Goal: Task Accomplishment & Management: Use online tool/utility

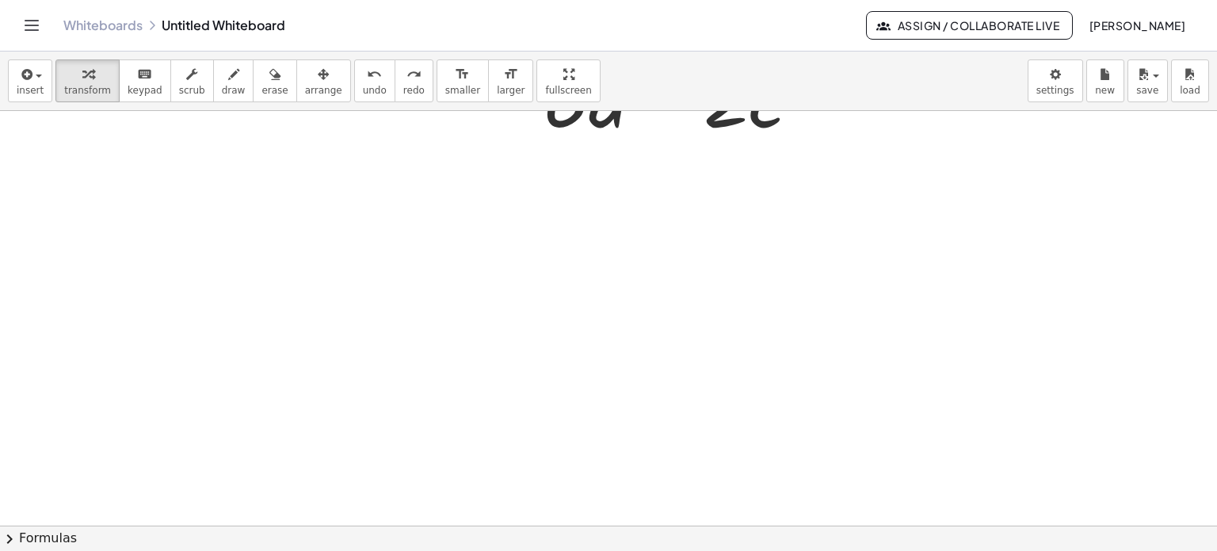
scroll to position [909, 0]
click at [1058, 90] on body "Graspable Math Activities Get Started Activity Bank Assigned Work Classes White…" at bounding box center [608, 275] width 1217 height 551
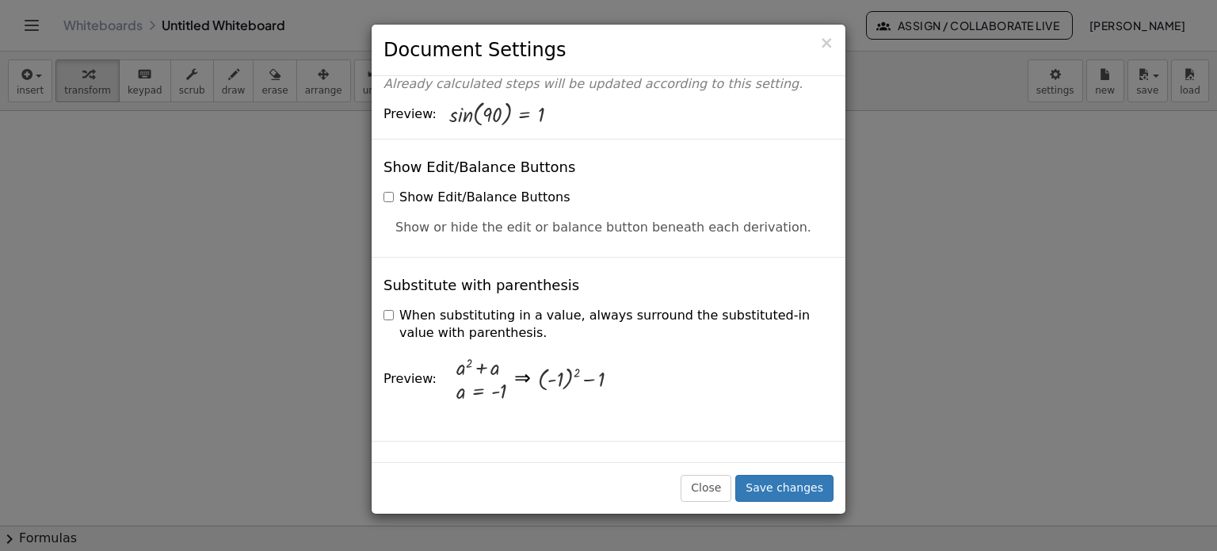
scroll to position [396, 0]
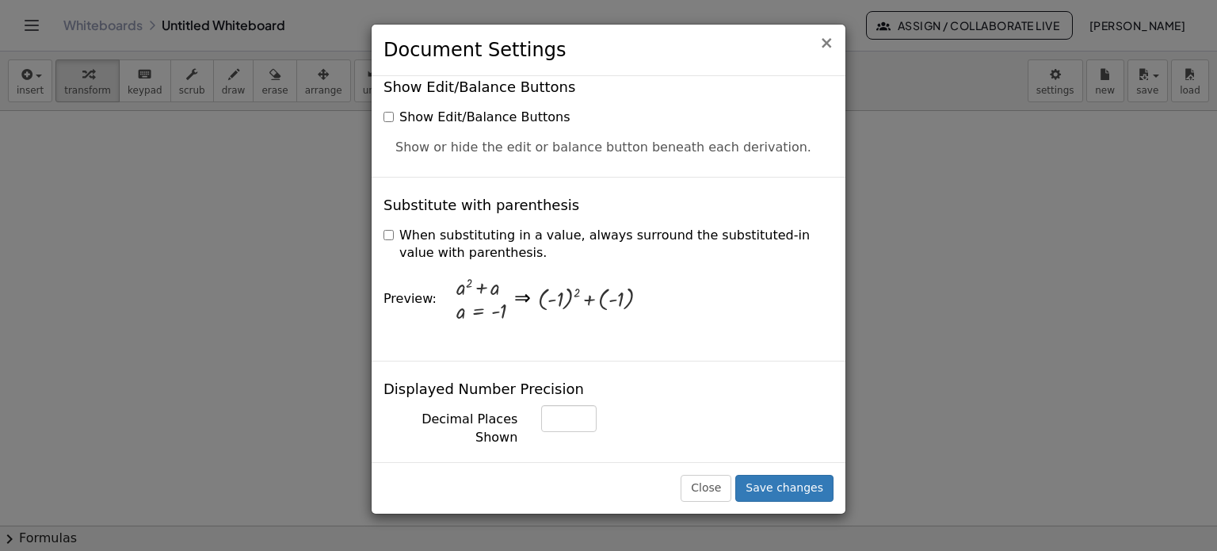
click at [831, 48] on span "×" at bounding box center [826, 42] width 14 height 19
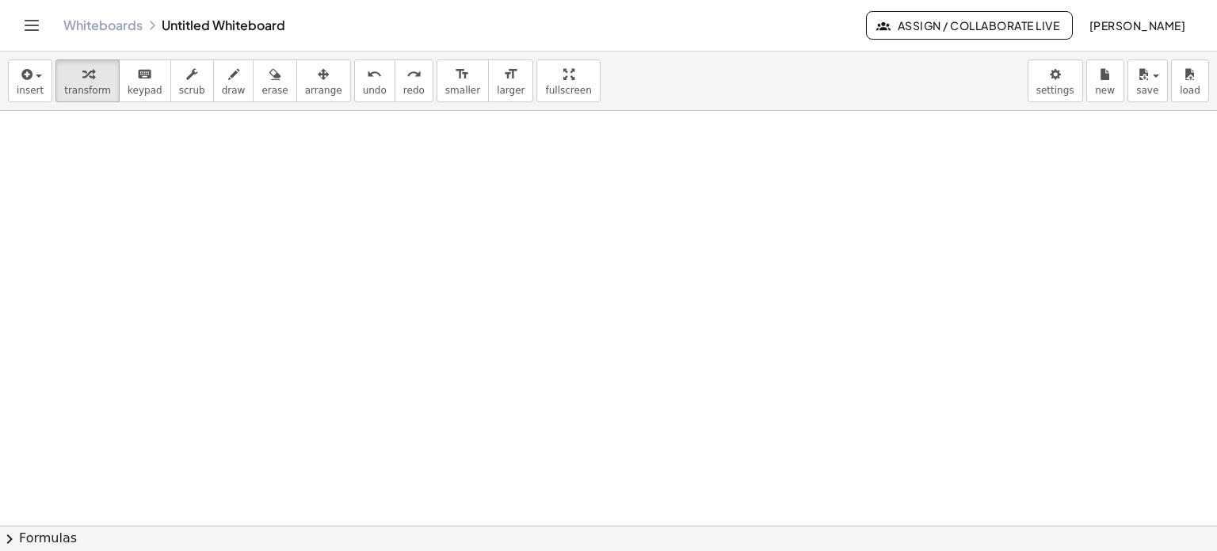
scroll to position [909, 0]
click at [222, 256] on div at bounding box center [608, 31] width 1217 height 1660
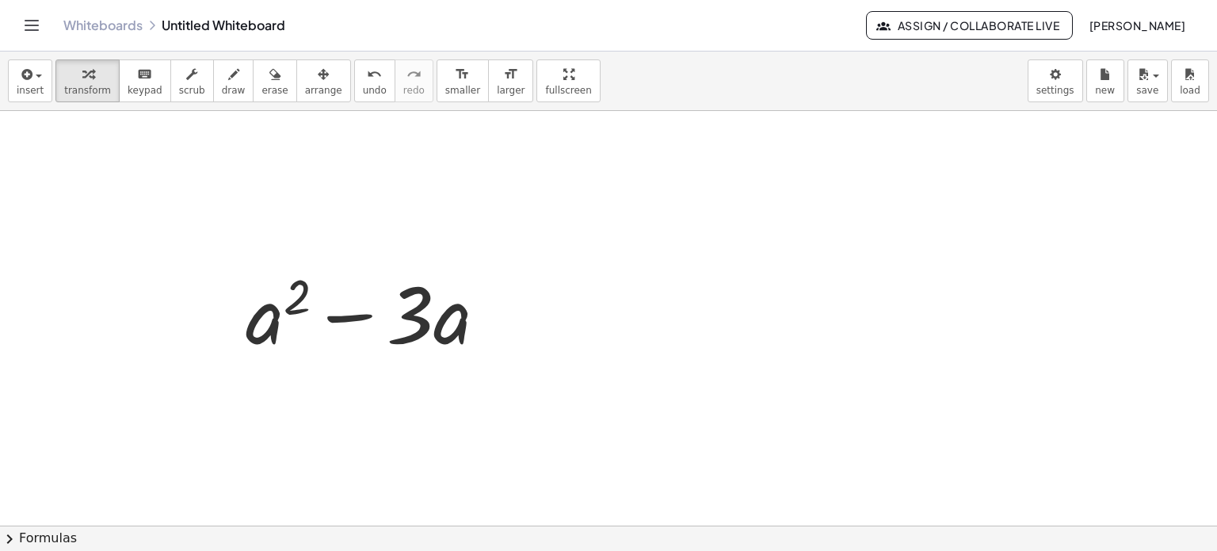
click at [763, 316] on div at bounding box center [608, 31] width 1217 height 1660
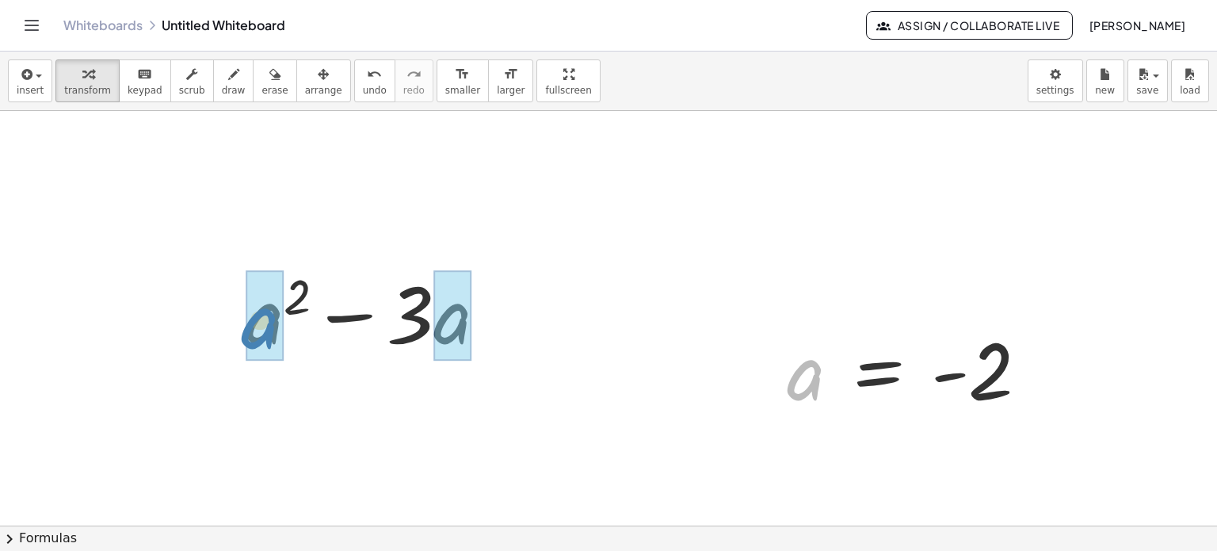
drag, startPoint x: 805, startPoint y: 381, endPoint x: 260, endPoint y: 330, distance: 547.4
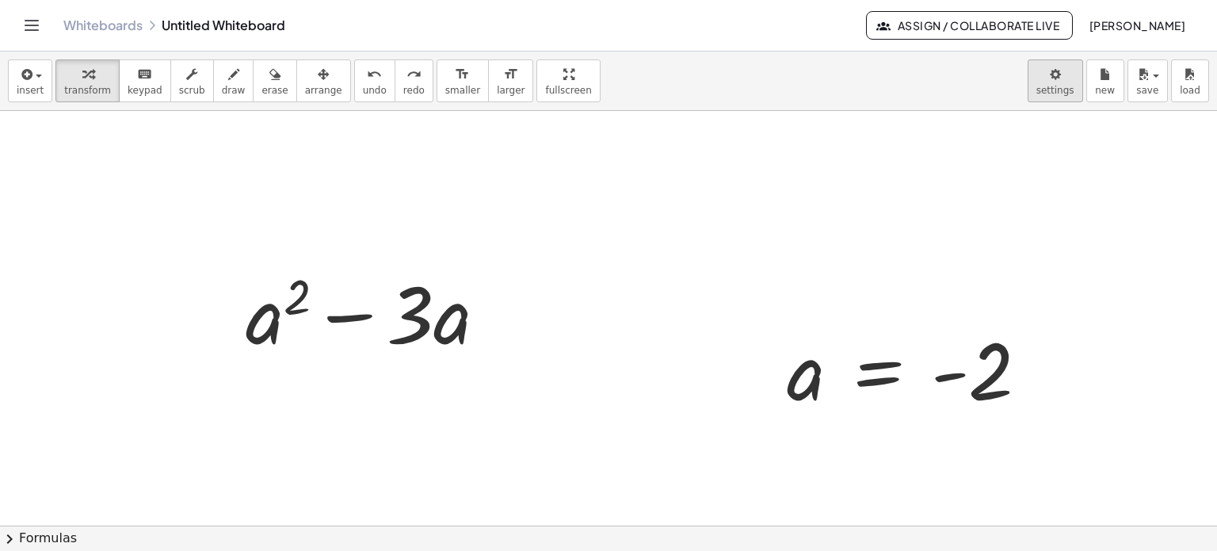
click at [1051, 73] on body "Graspable Math Activities Get Started Activity Bank Assigned Work Classes White…" at bounding box center [608, 275] width 1217 height 551
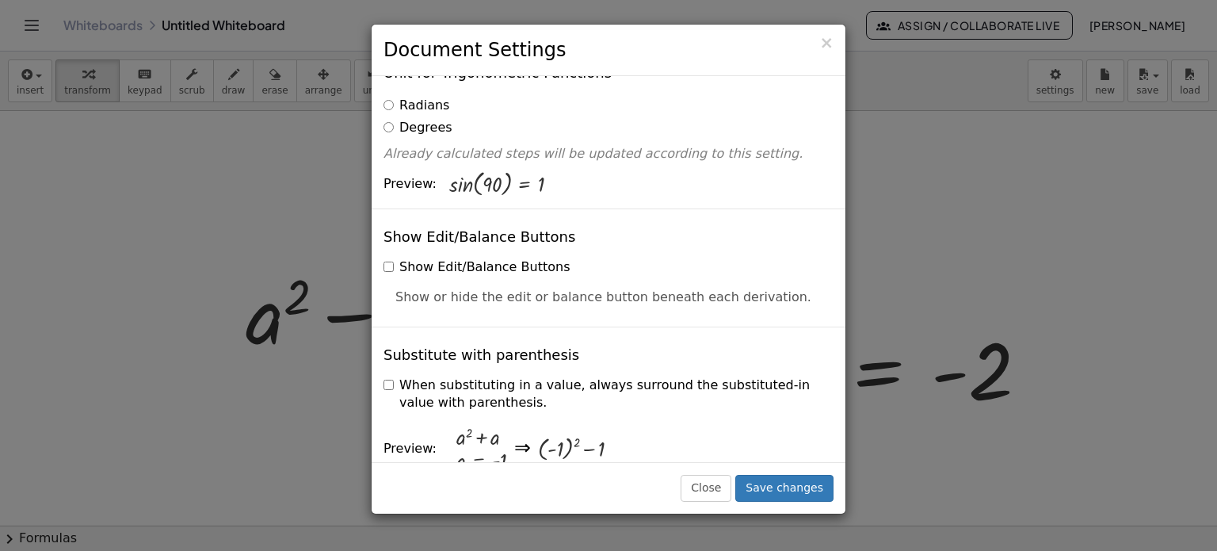
scroll to position [317, 0]
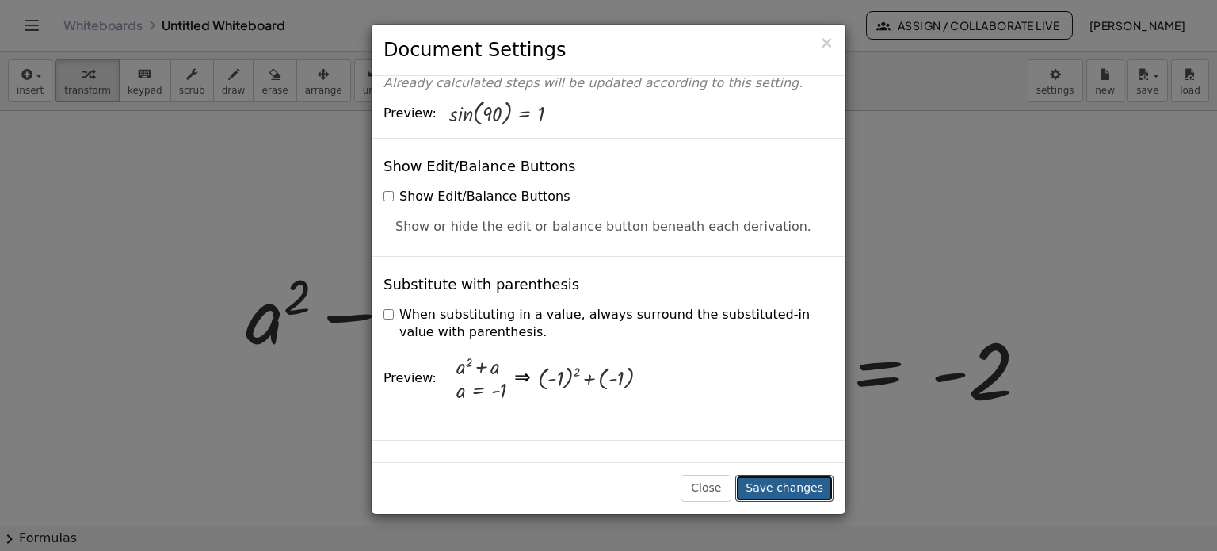
click at [791, 481] on button "Save changes" at bounding box center [784, 488] width 98 height 27
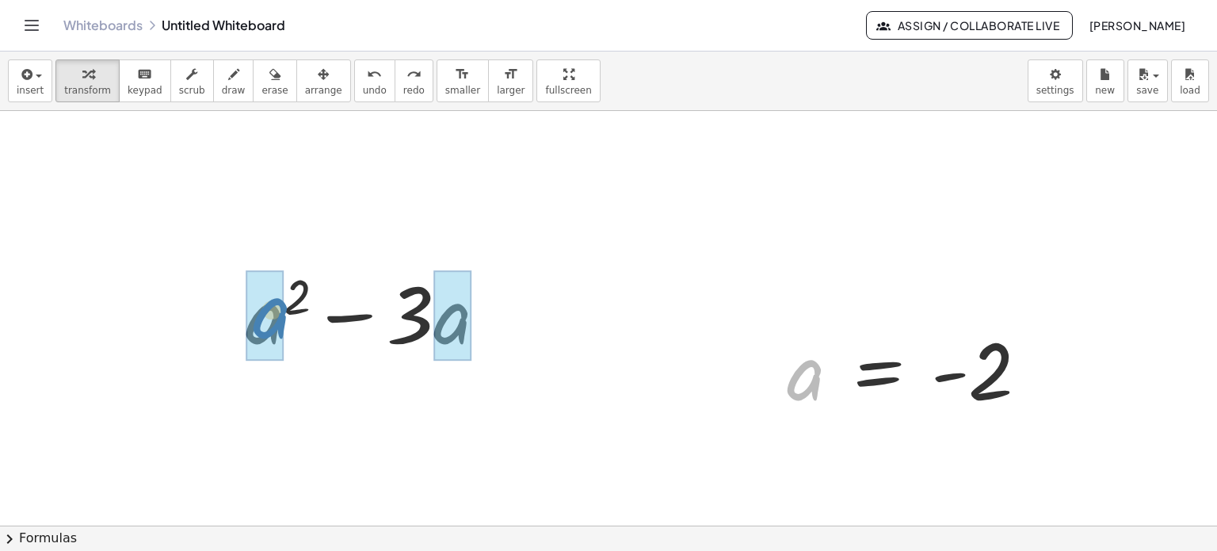
drag, startPoint x: 818, startPoint y: 387, endPoint x: 283, endPoint y: 325, distance: 538.3
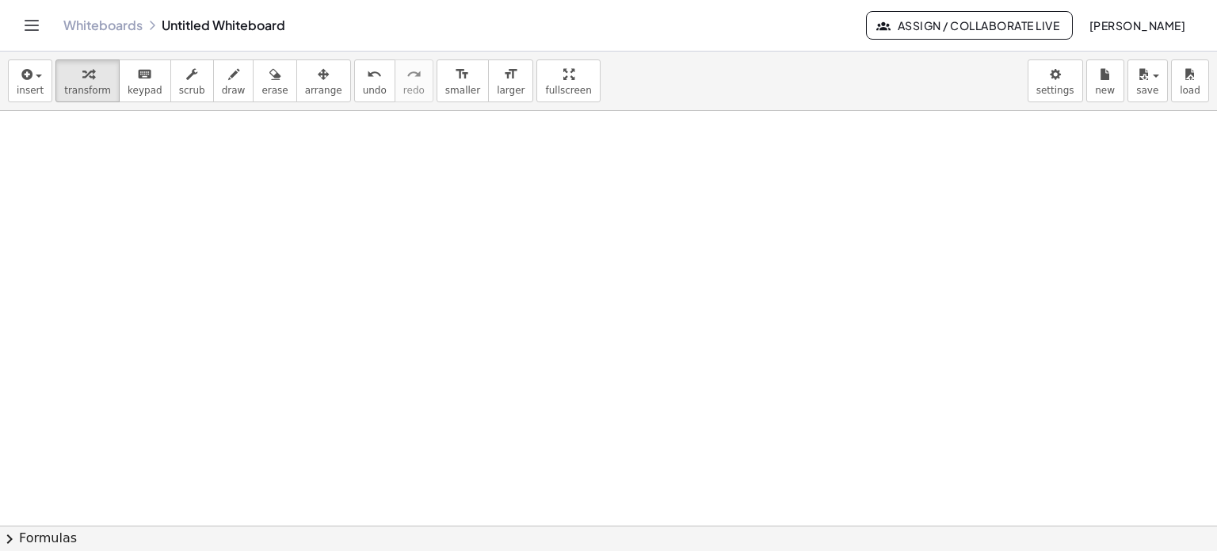
scroll to position [1325, 0]
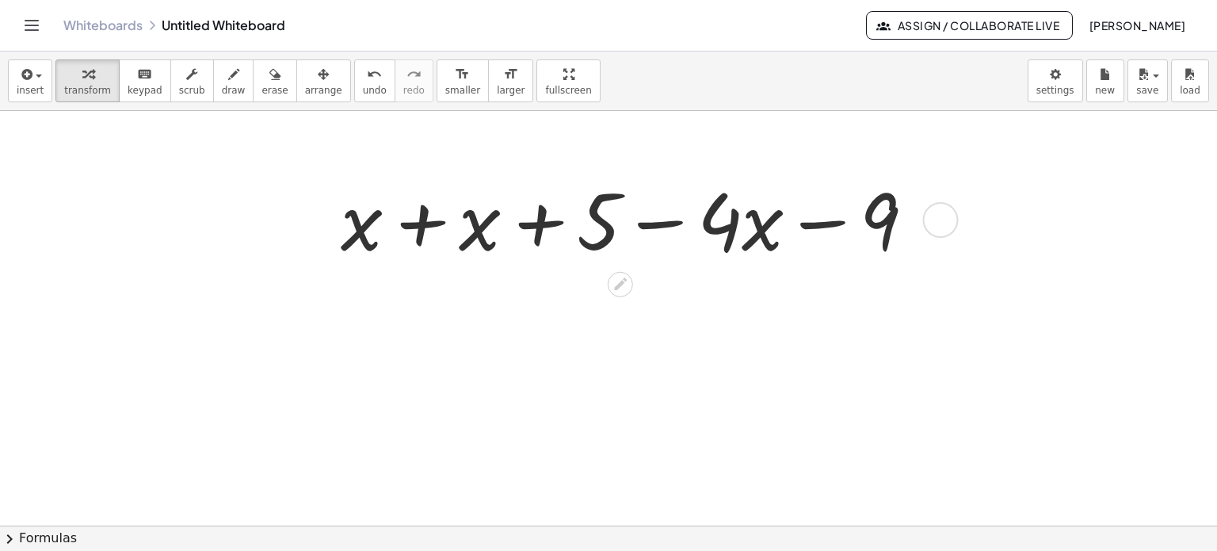
scroll to position [1404, 0]
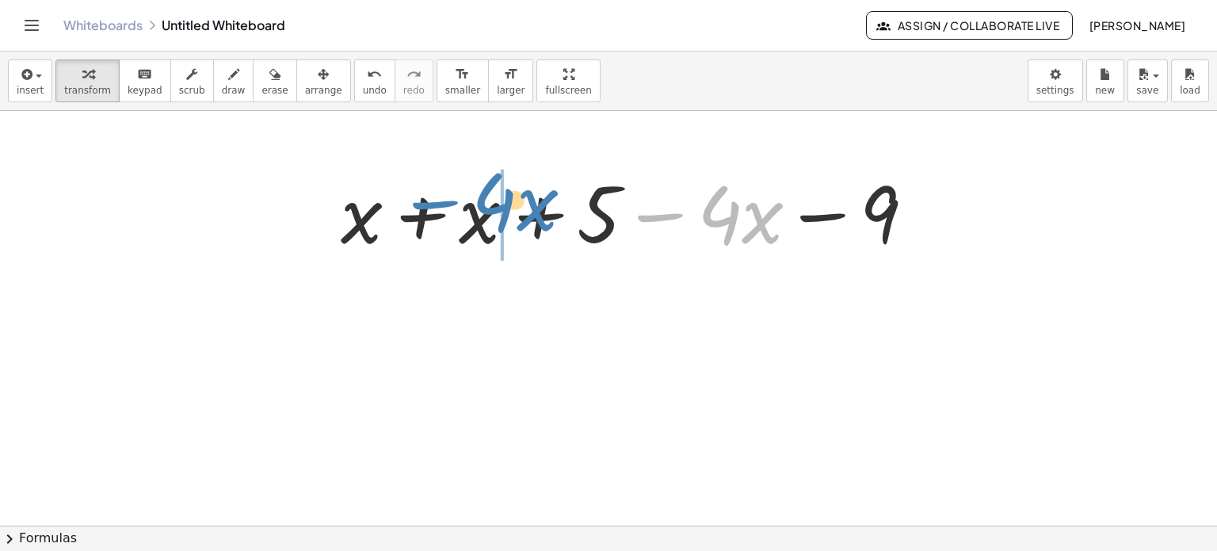
drag, startPoint x: 716, startPoint y: 182, endPoint x: 497, endPoint y: 209, distance: 221.1
click at [497, 209] on div at bounding box center [634, 211] width 603 height 102
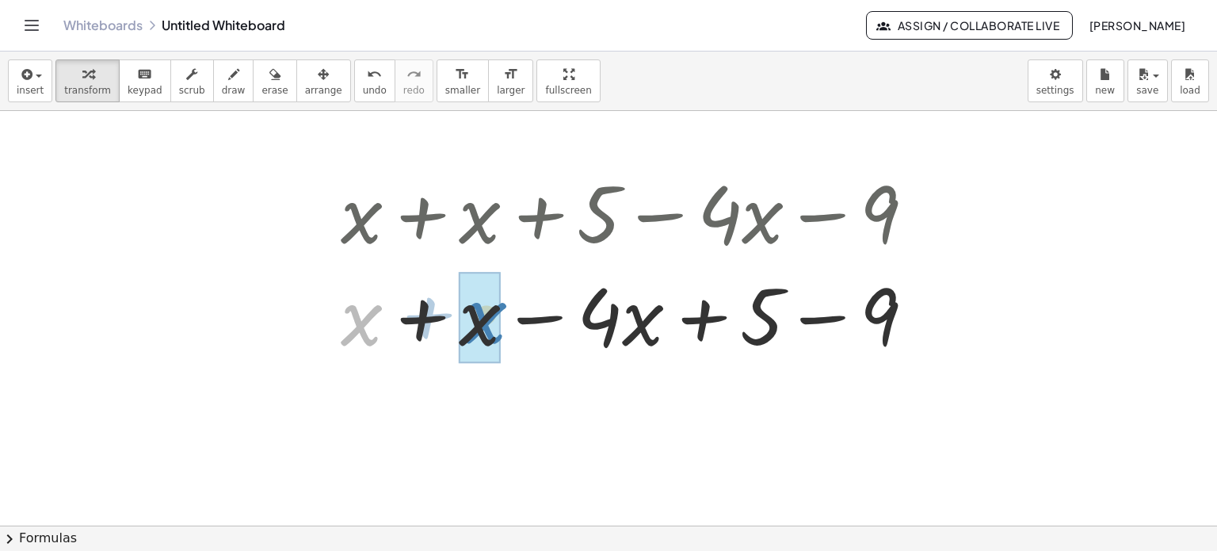
drag, startPoint x: 368, startPoint y: 334, endPoint x: 492, endPoint y: 331, distance: 124.4
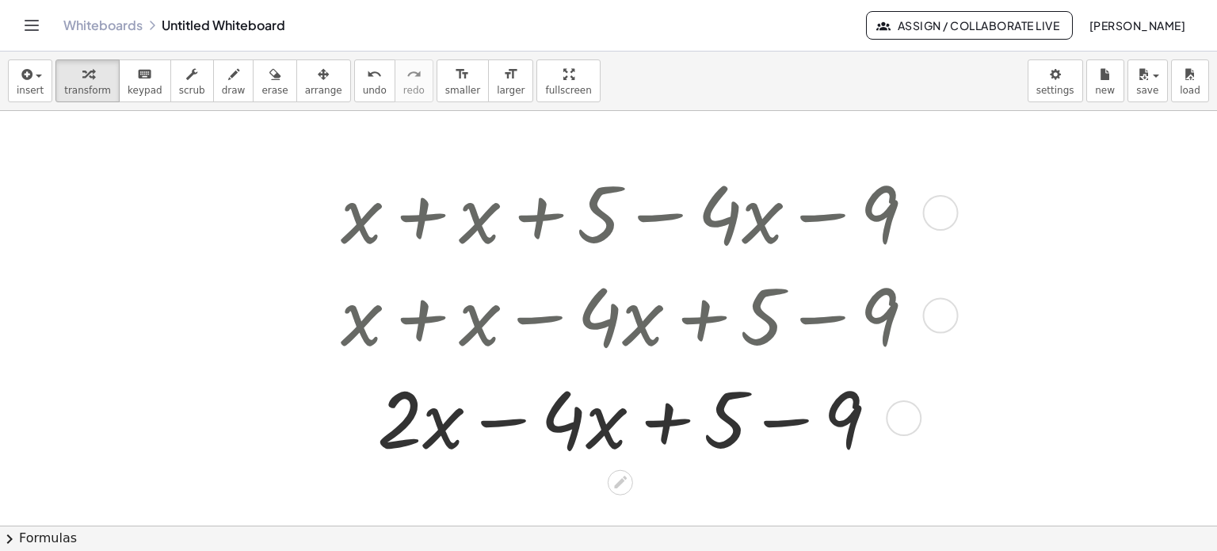
click at [513, 419] on div at bounding box center [634, 416] width 603 height 102
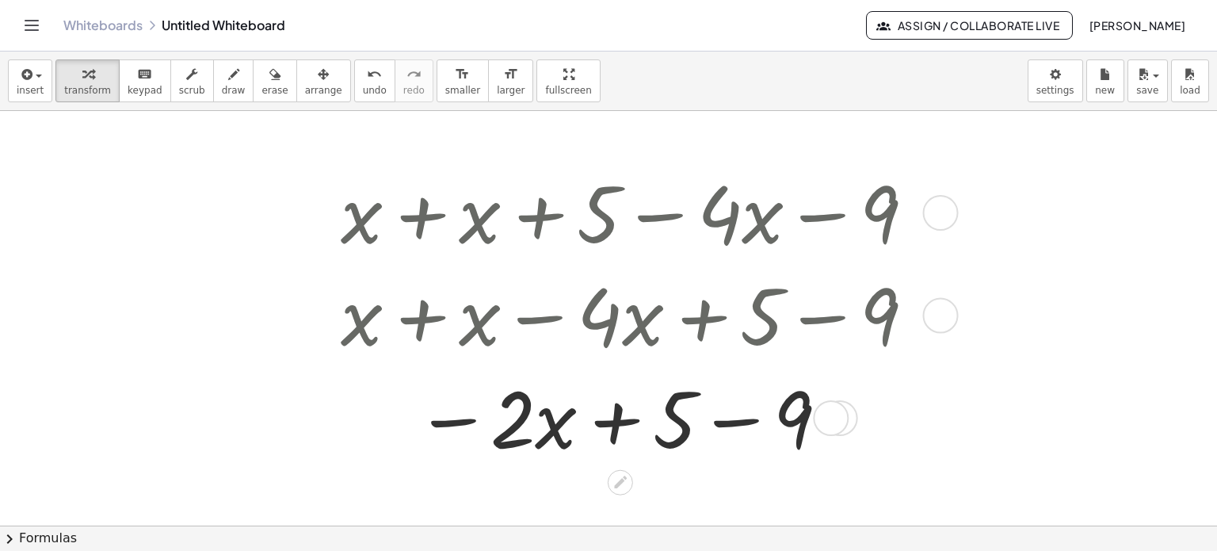
click at [718, 423] on div at bounding box center [634, 416] width 603 height 102
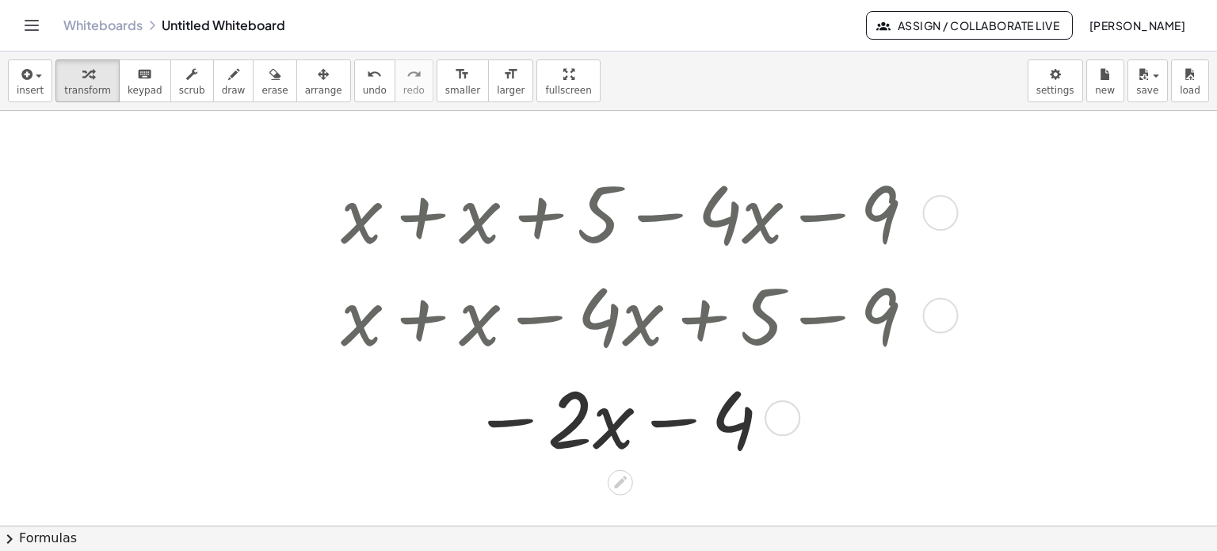
click at [672, 425] on div at bounding box center [634, 416] width 603 height 102
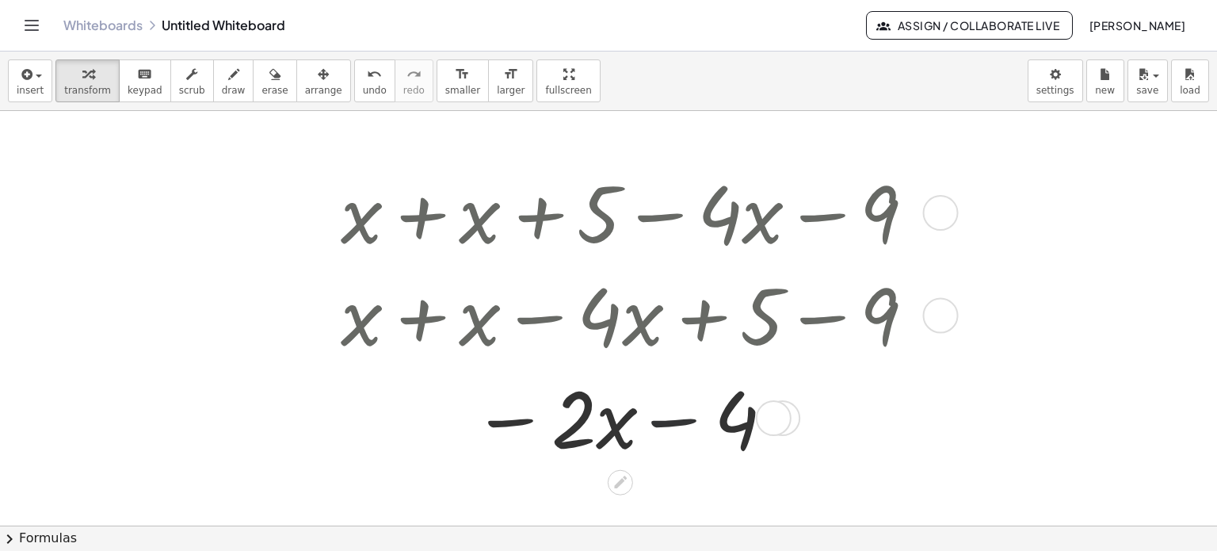
click at [672, 425] on div at bounding box center [634, 416] width 603 height 102
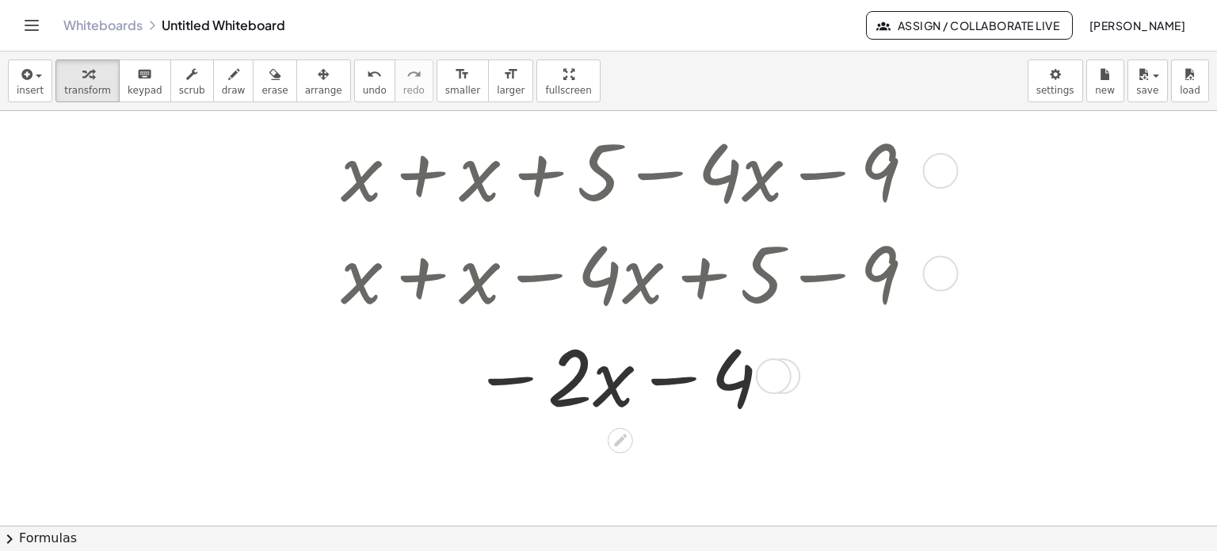
scroll to position [1660, 0]
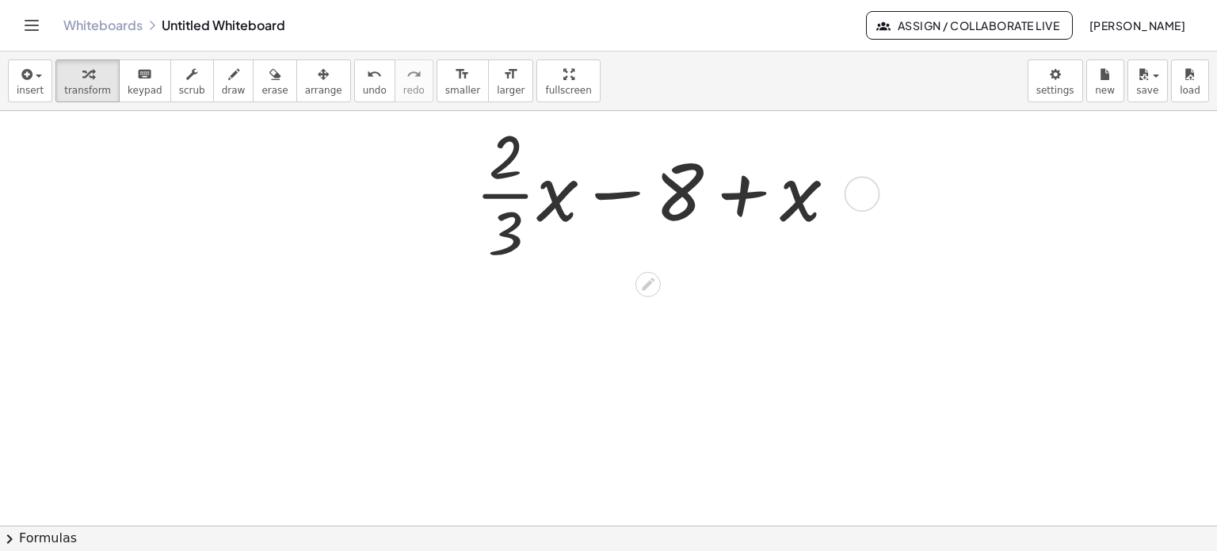
scroll to position [1898, 0]
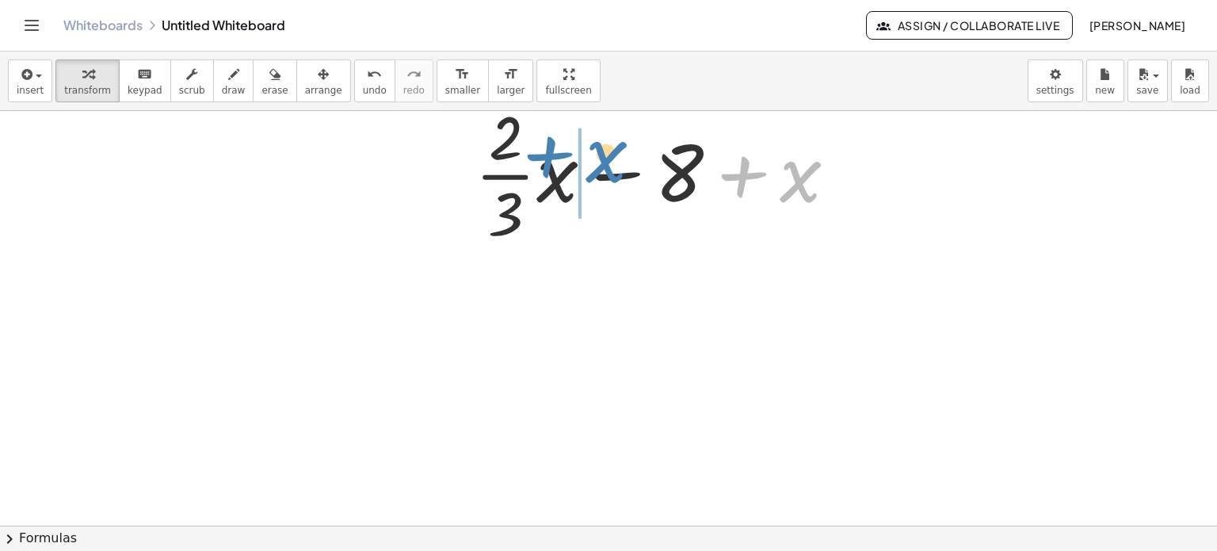
drag, startPoint x: 804, startPoint y: 187, endPoint x: 611, endPoint y: 167, distance: 194.3
click at [611, 167] on div at bounding box center [662, 173] width 391 height 155
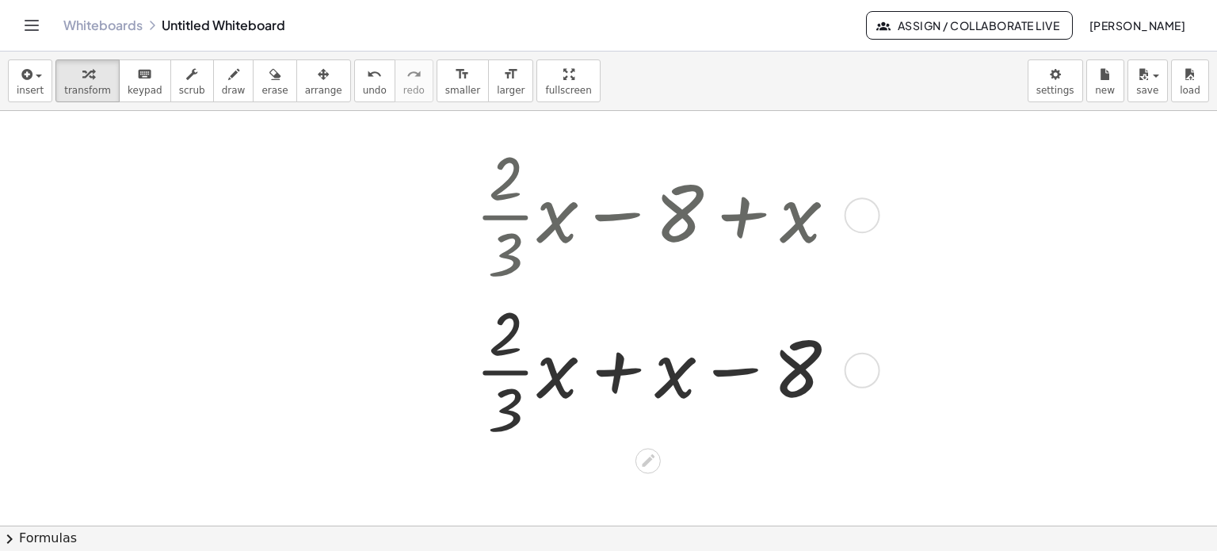
scroll to position [2057, 0]
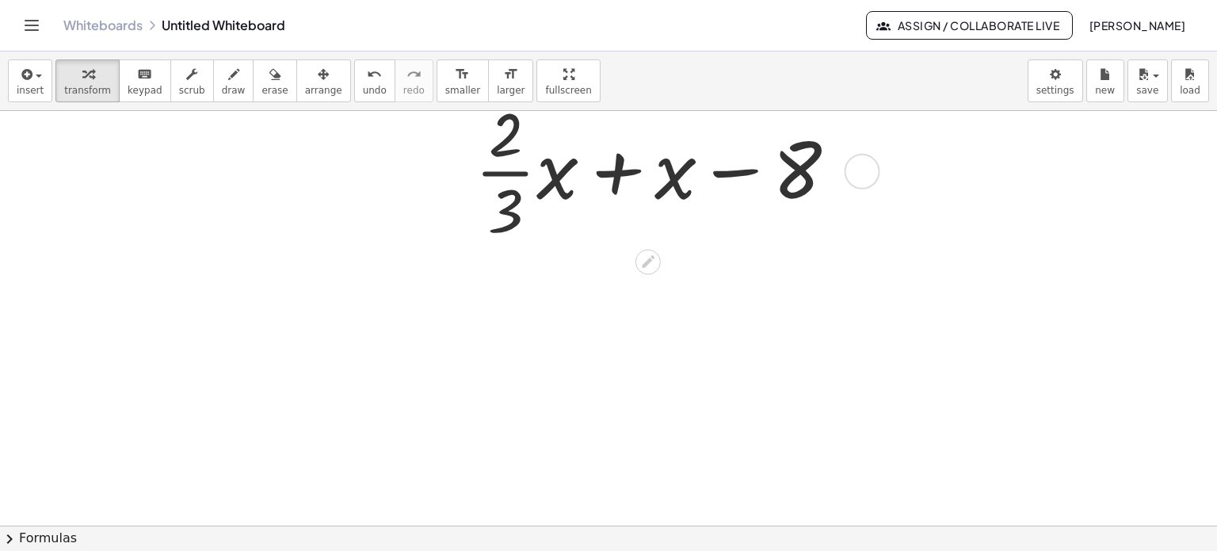
click at [618, 178] on div at bounding box center [662, 169] width 391 height 155
click at [615, 161] on div at bounding box center [662, 169] width 391 height 155
click at [649, 151] on div at bounding box center [662, 169] width 391 height 155
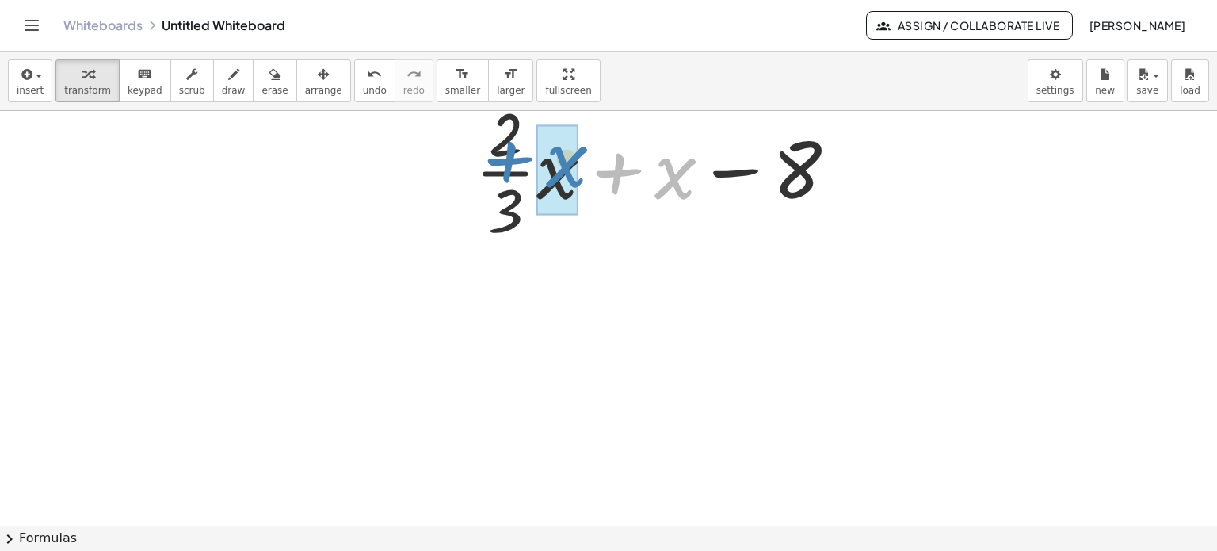
drag, startPoint x: 666, startPoint y: 170, endPoint x: 621, endPoint y: 236, distance: 80.4
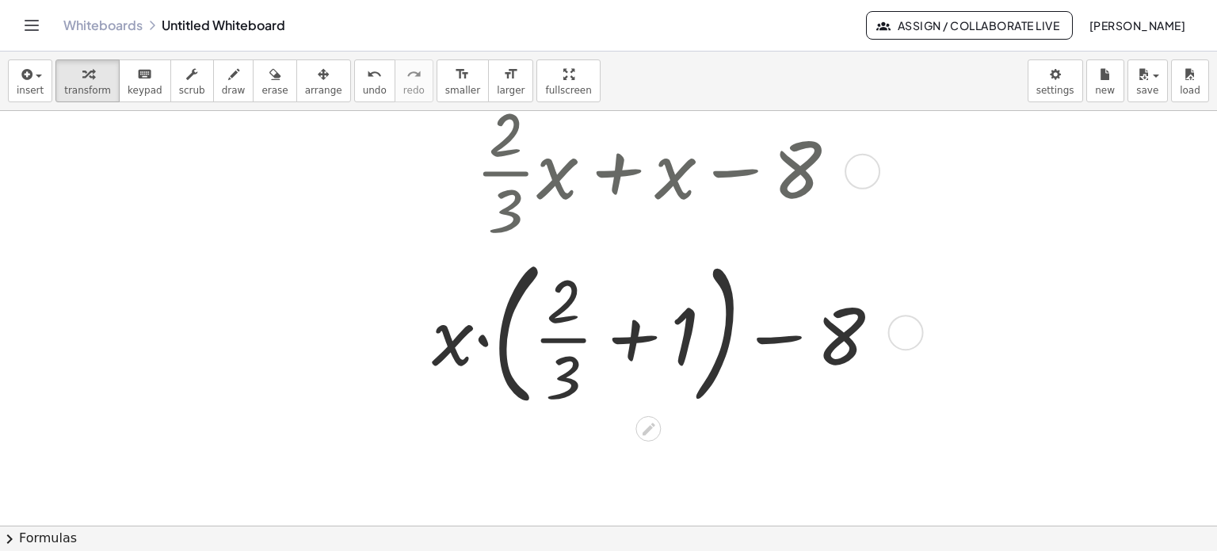
click at [645, 326] on div at bounding box center [662, 330] width 477 height 167
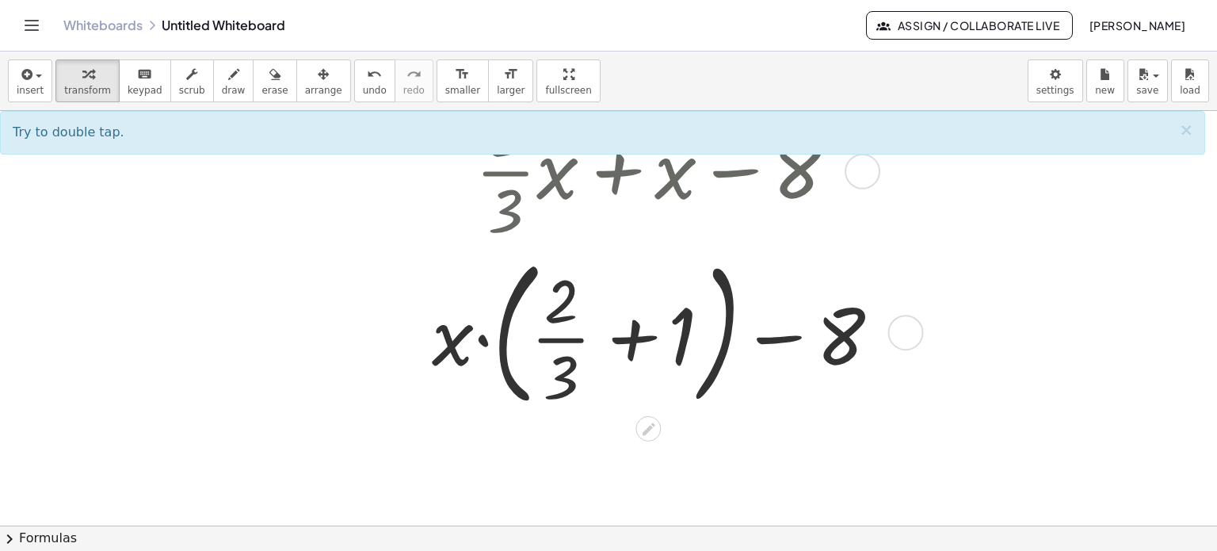
click at [638, 341] on div at bounding box center [662, 330] width 477 height 167
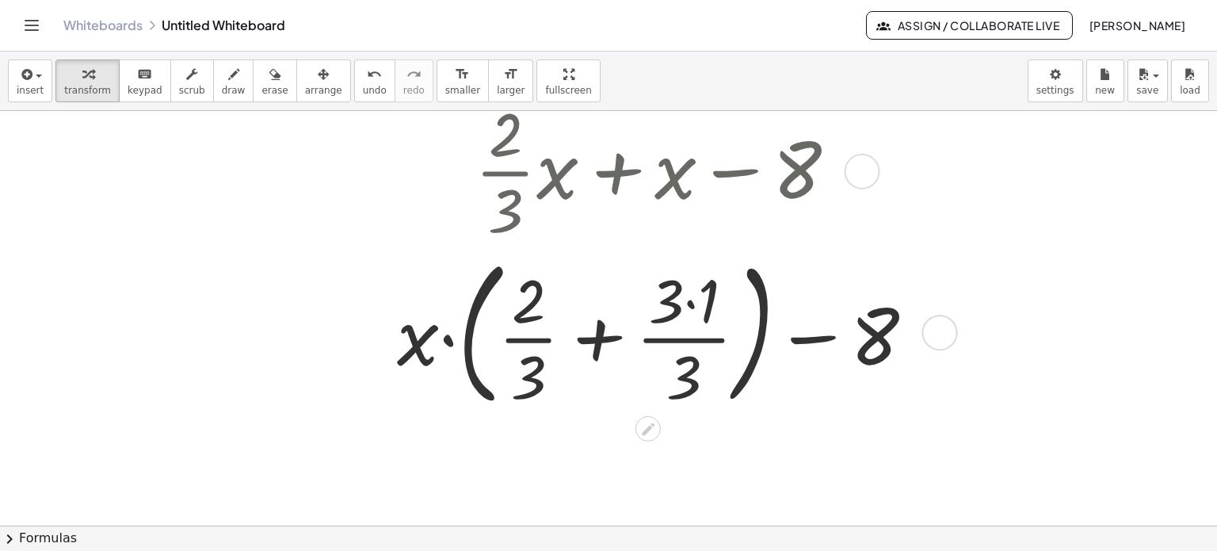
click at [620, 352] on div at bounding box center [662, 330] width 546 height 167
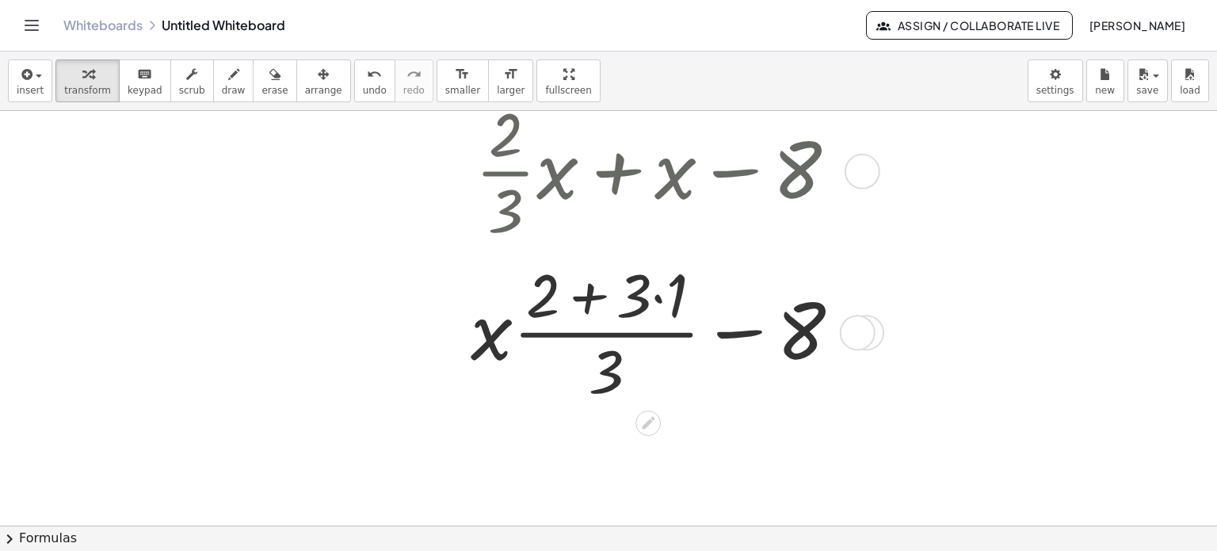
click at [600, 340] on div at bounding box center [662, 330] width 398 height 155
click at [600, 299] on div at bounding box center [662, 330] width 398 height 155
click at [600, 298] on div at bounding box center [662, 330] width 398 height 155
click at [665, 299] on div at bounding box center [662, 330] width 398 height 155
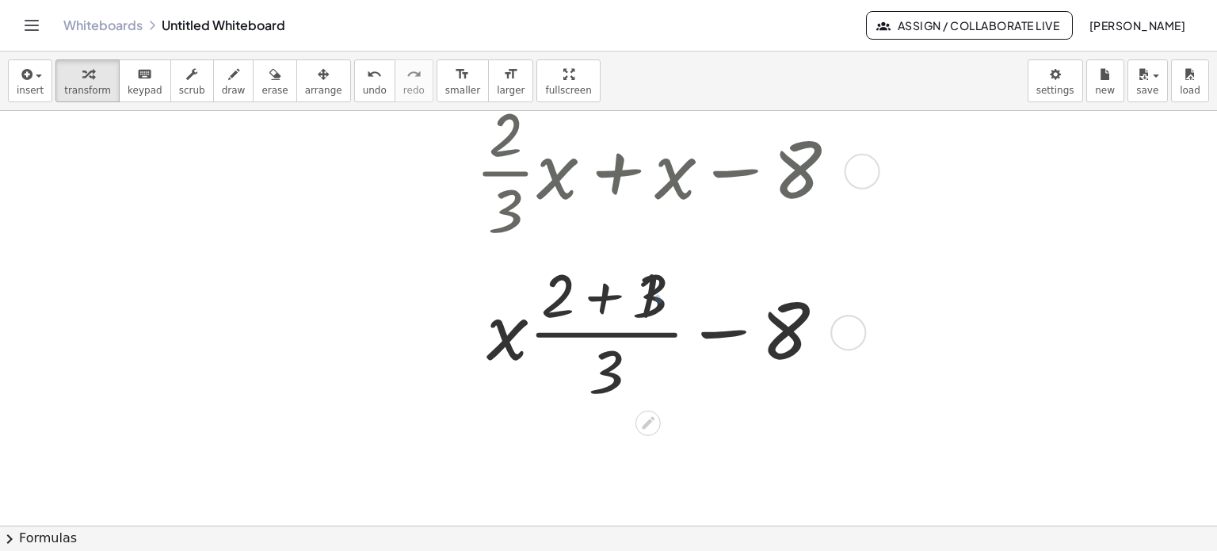
click at [584, 295] on div at bounding box center [662, 330] width 391 height 155
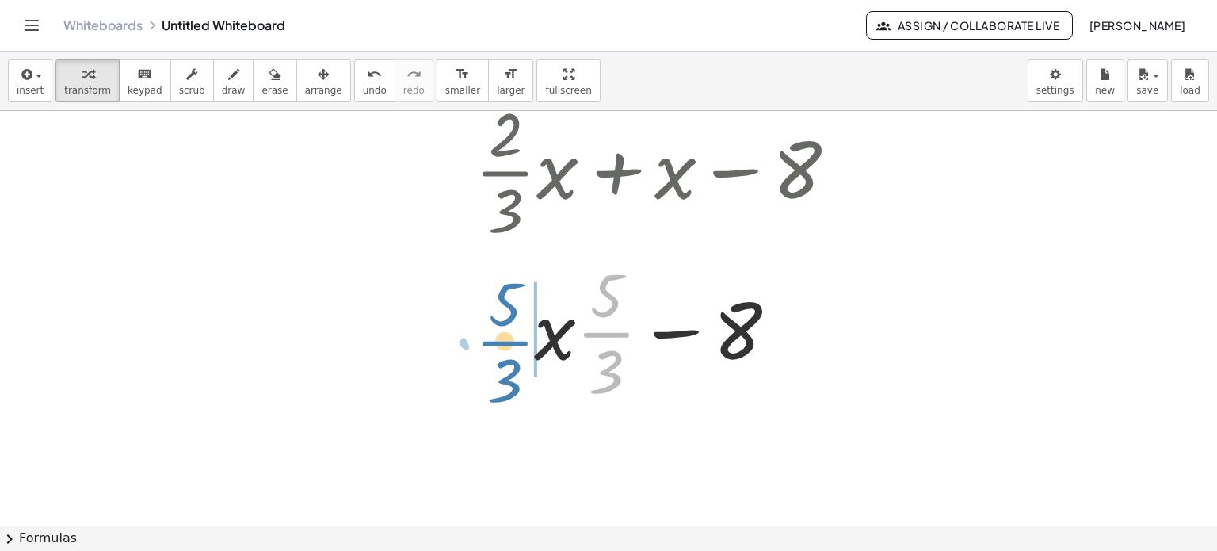
drag, startPoint x: 606, startPoint y: 335, endPoint x: 505, endPoint y: 344, distance: 101.8
click at [505, 344] on div at bounding box center [662, 330] width 391 height 155
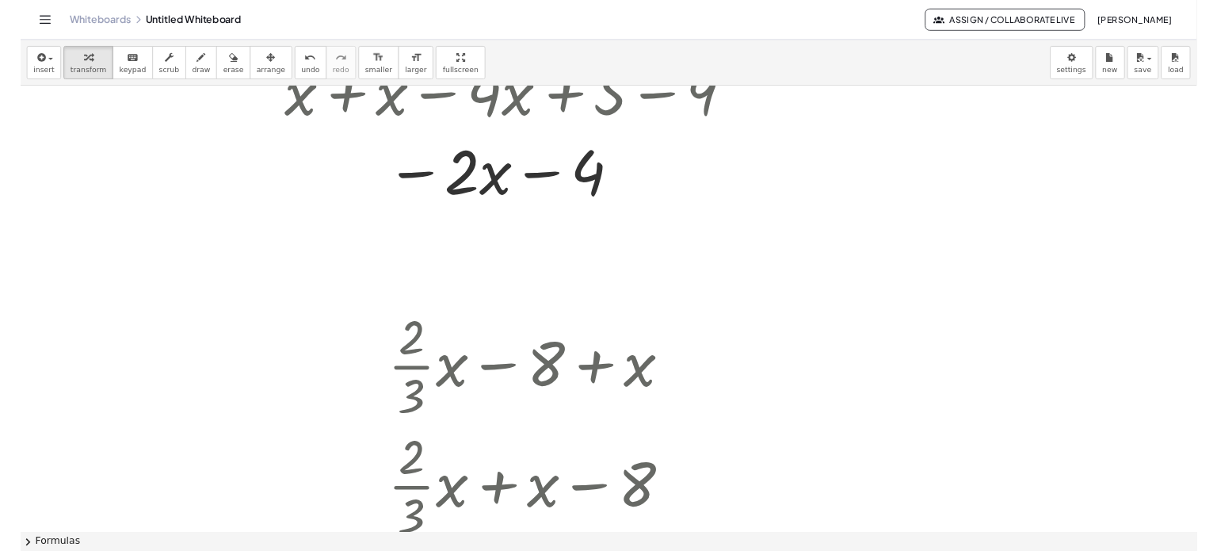
scroll to position [1600, 0]
